Goal: Task Accomplishment & Management: Manage account settings

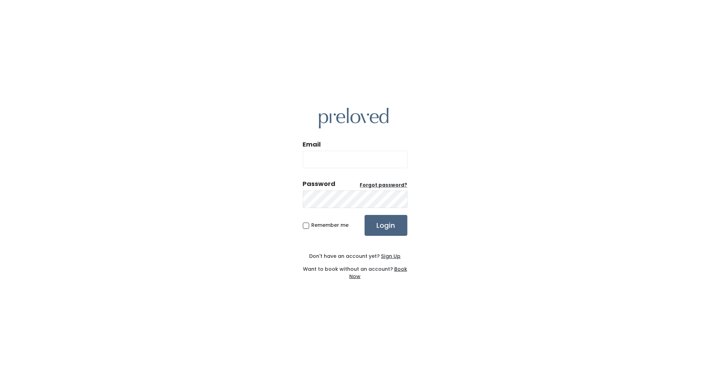
type input "[EMAIL_ADDRESS][DOMAIN_NAME]"
click at [389, 226] on input "Login" at bounding box center [386, 225] width 43 height 21
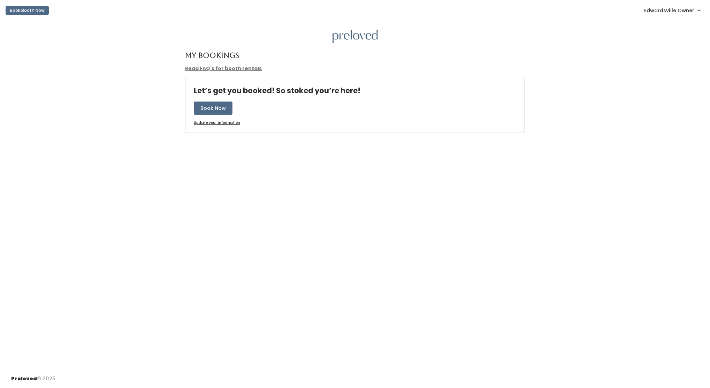
click at [672, 13] on span "Edwardsville Owner" at bounding box center [669, 11] width 50 height 8
click at [671, 28] on link "Admin Home" at bounding box center [676, 27] width 62 height 13
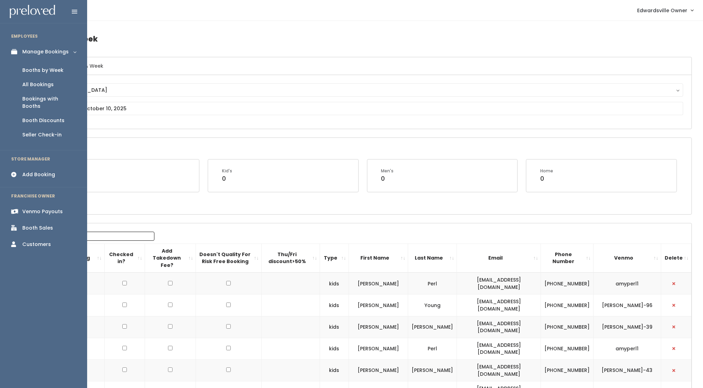
click at [37, 224] on div "Booth Sales" at bounding box center [37, 227] width 31 height 7
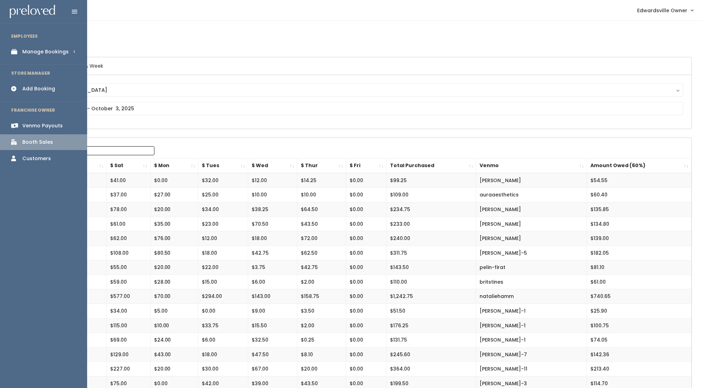
click at [54, 45] on link "Manage Bookings" at bounding box center [43, 52] width 87 height 16
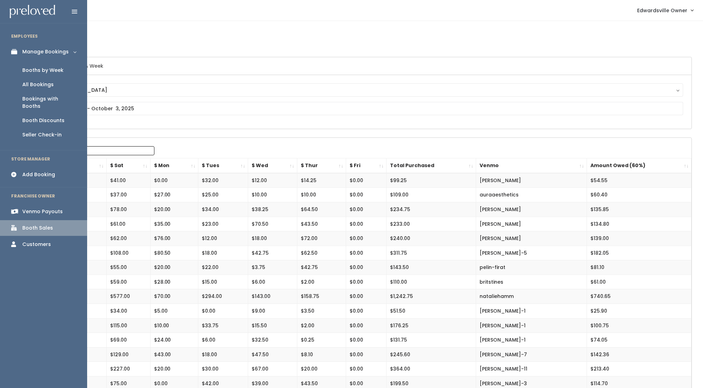
click at [35, 117] on div "Booth Discounts" at bounding box center [43, 120] width 42 height 7
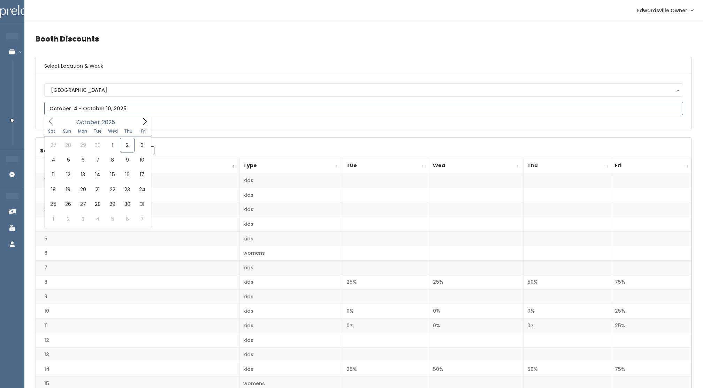
click at [65, 112] on input "text" at bounding box center [363, 108] width 639 height 13
type input "September 27 to October 3"
